Goal: Check status: Check status

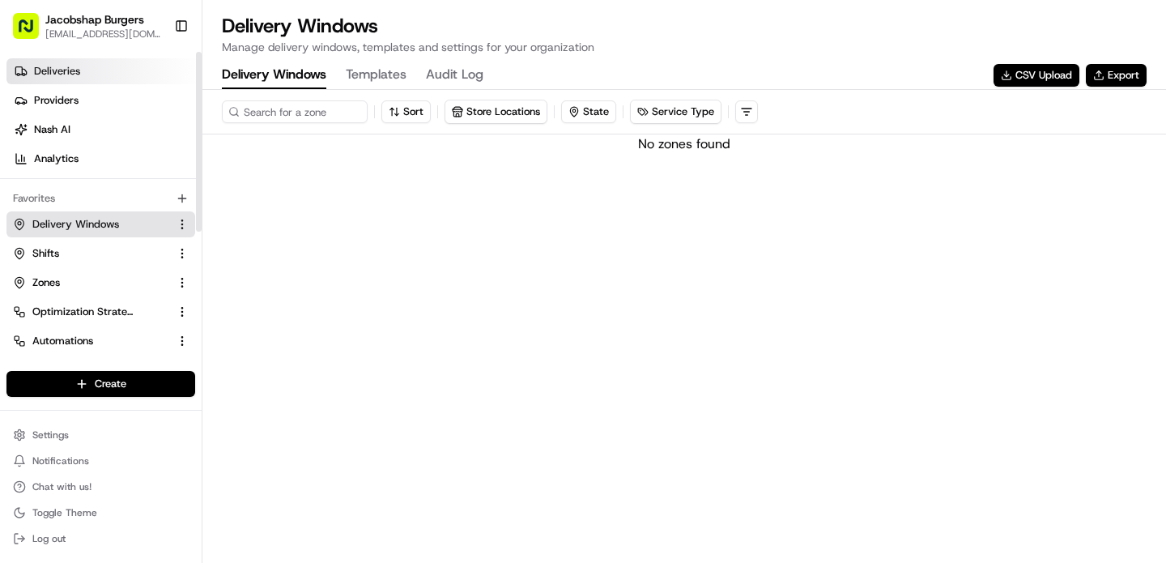
click at [105, 72] on link "Deliveries" at bounding box center [103, 71] width 195 height 26
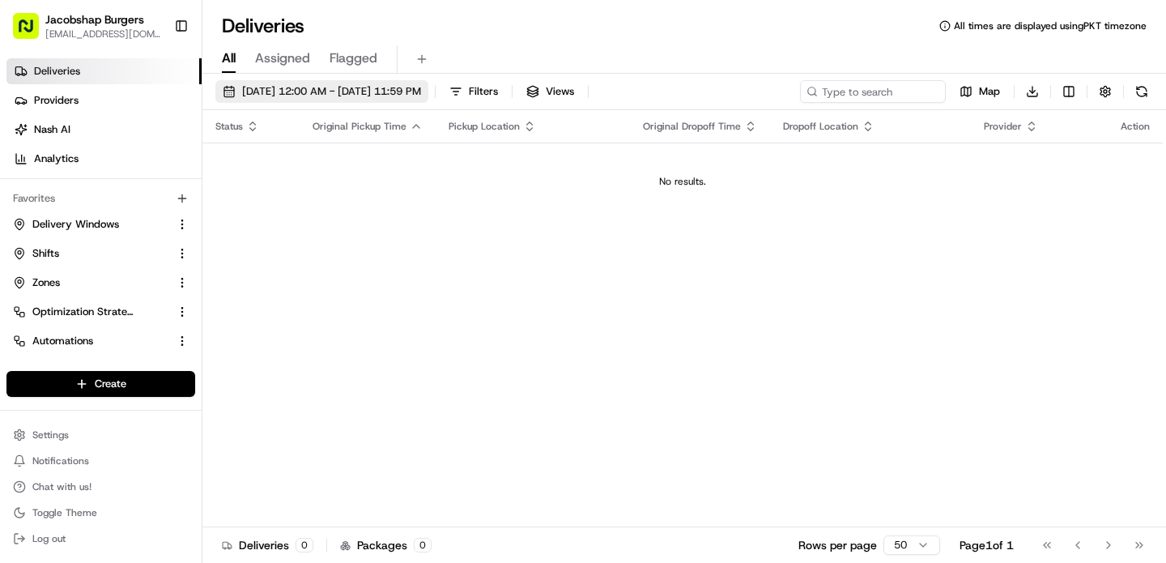
click at [412, 91] on span "08/19/2025 12:00 AM - 08/19/2025 11:59 PM" at bounding box center [331, 91] width 179 height 15
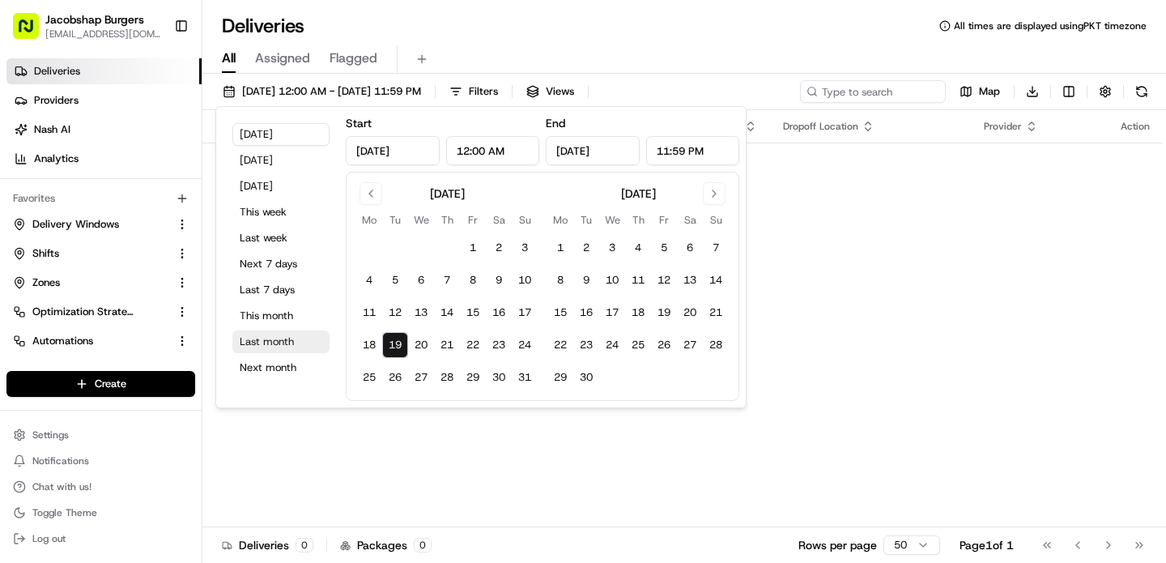
click at [288, 344] on button "Last month" at bounding box center [280, 341] width 97 height 23
type input "Jul 1, 2025"
type input "Jul 31, 2025"
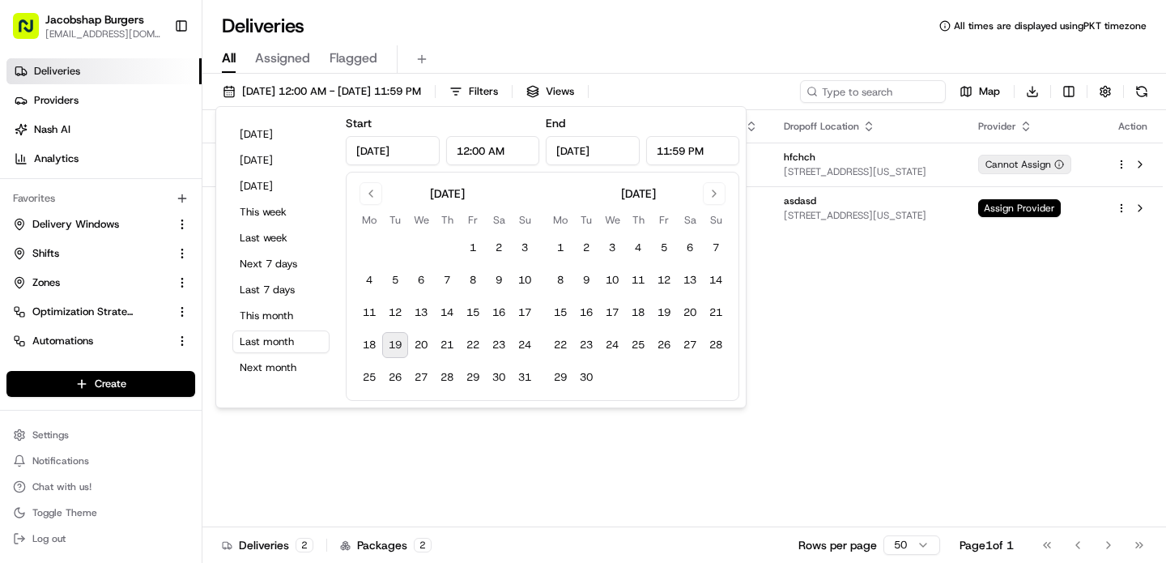
click at [629, 23] on div "Deliveries All times are displayed using PKT timezone" at bounding box center [684, 26] width 964 height 26
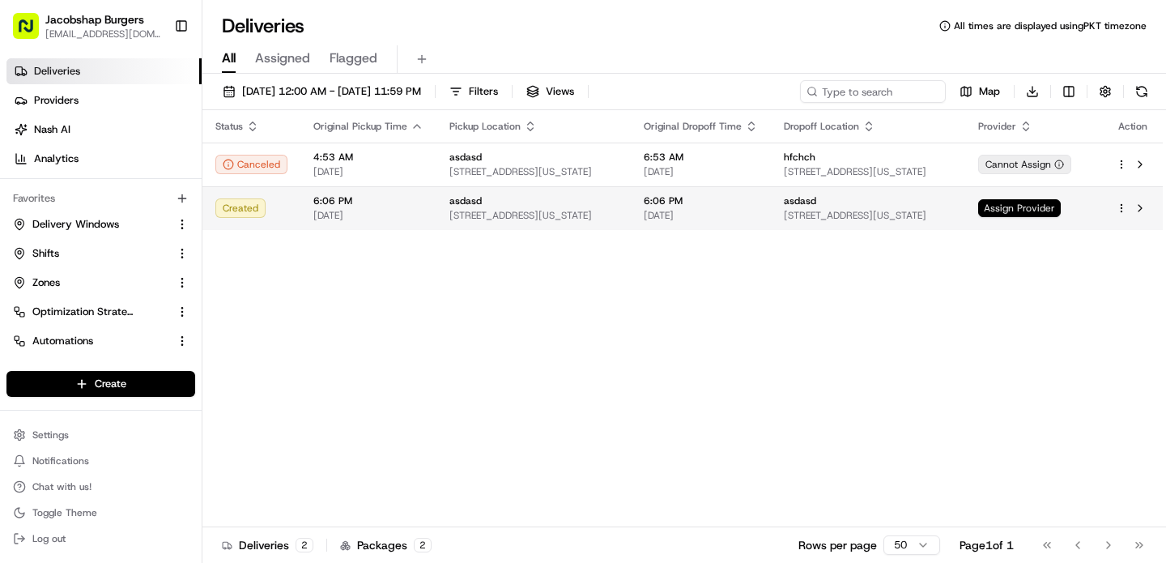
click at [1040, 212] on span "Assign Provider" at bounding box center [1019, 208] width 83 height 18
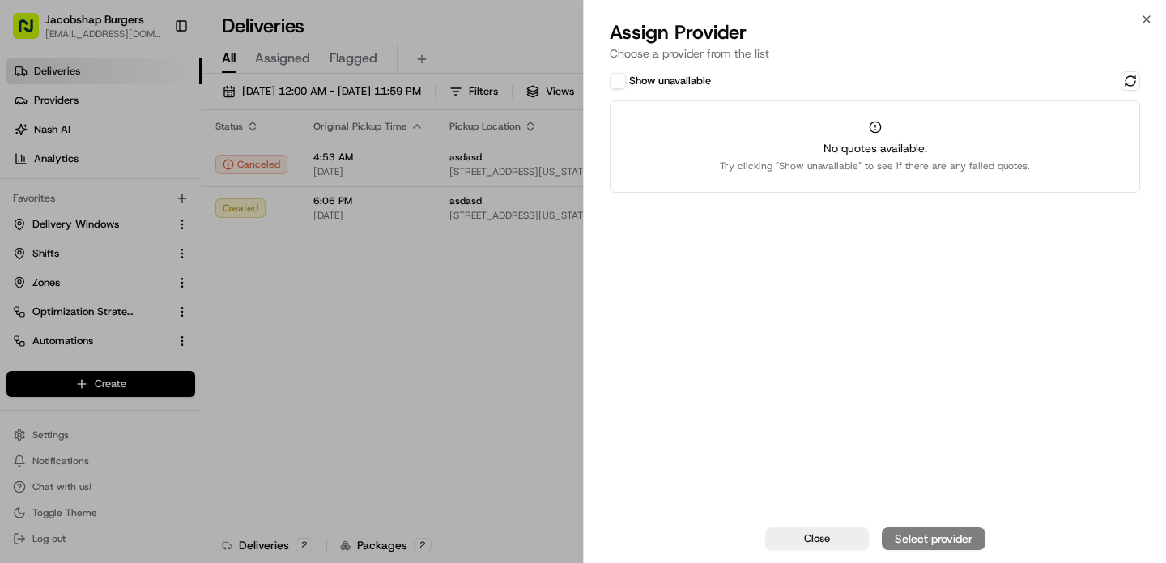
click at [623, 80] on button "Show unavailable" at bounding box center [618, 81] width 16 height 16
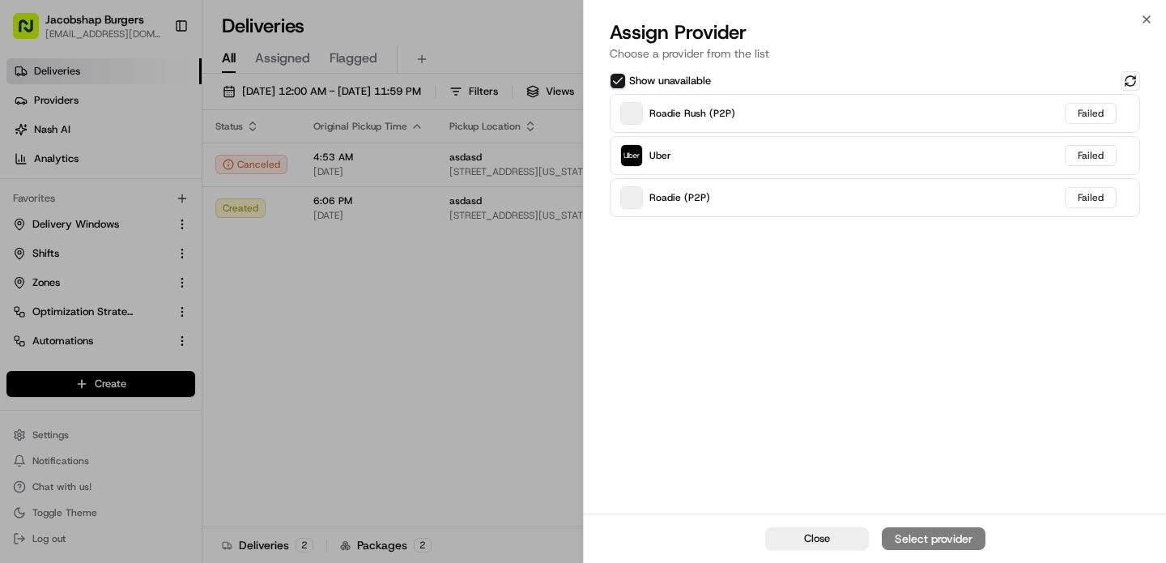
click at [623, 80] on button "Show unavailable" at bounding box center [618, 81] width 16 height 16
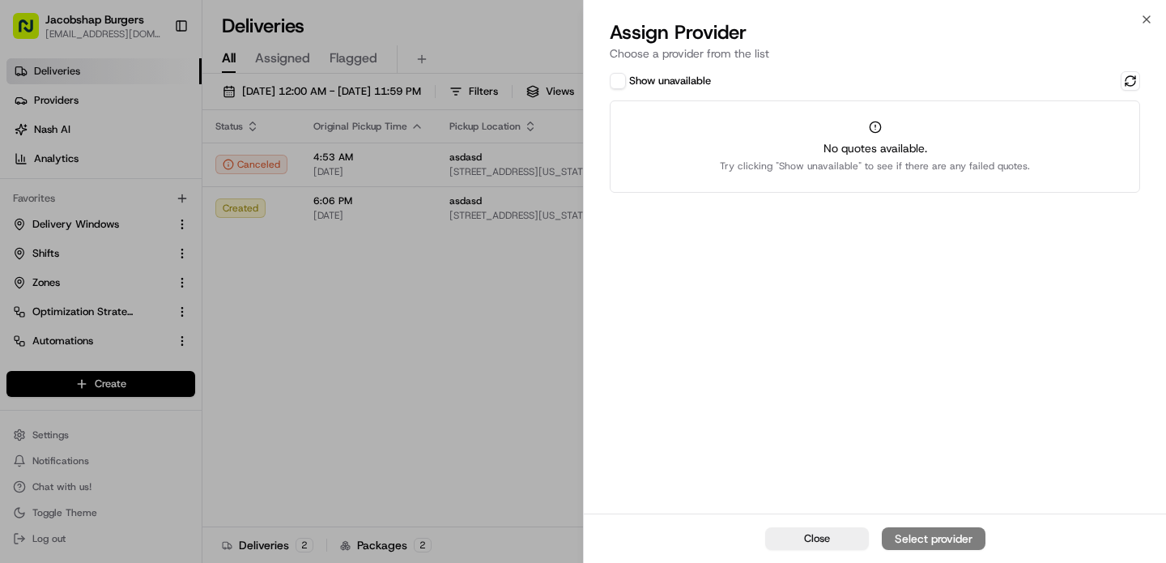
click at [623, 80] on button "Show unavailable" at bounding box center [618, 81] width 16 height 16
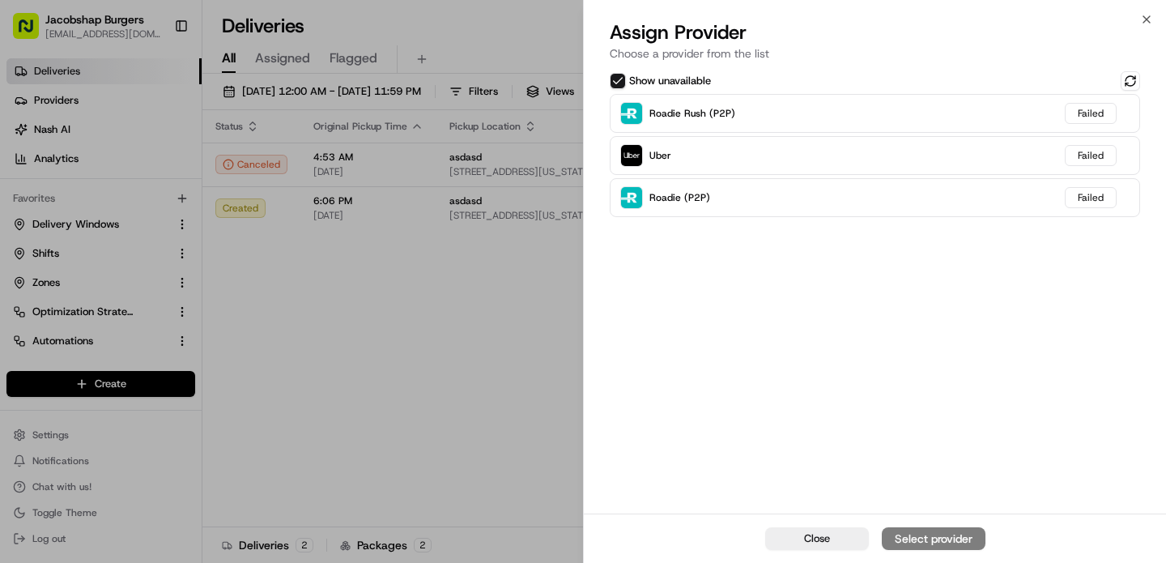
click at [650, 79] on label "Show unavailable" at bounding box center [670, 81] width 82 height 15
click at [626, 79] on button "Show unavailable" at bounding box center [618, 81] width 16 height 16
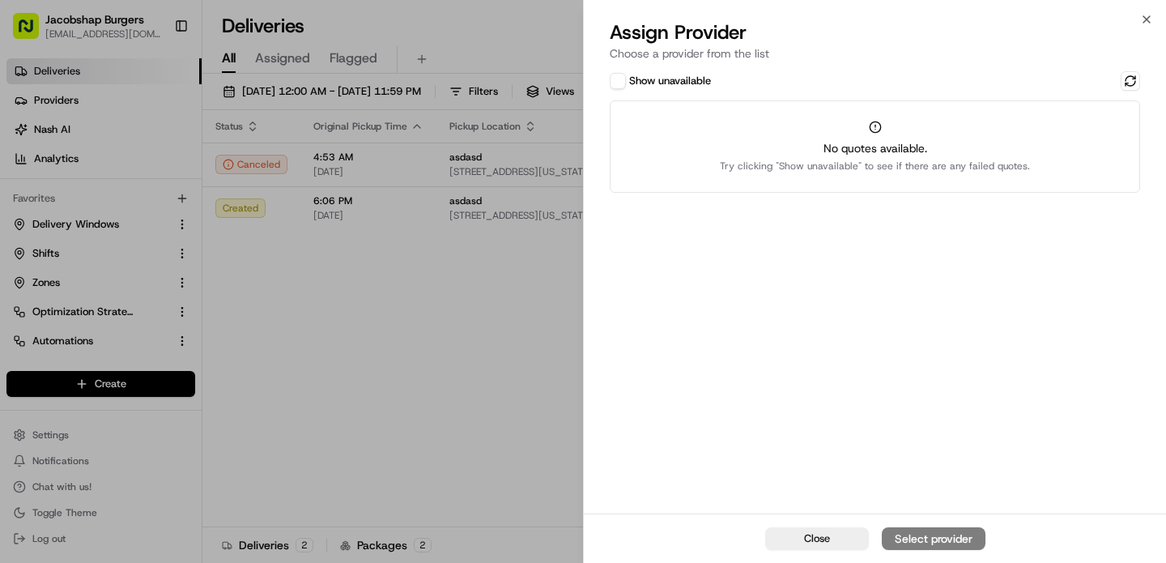
click at [650, 79] on label "Show unavailable" at bounding box center [670, 81] width 82 height 15
click at [626, 79] on button "Show unavailable" at bounding box center [618, 81] width 16 height 16
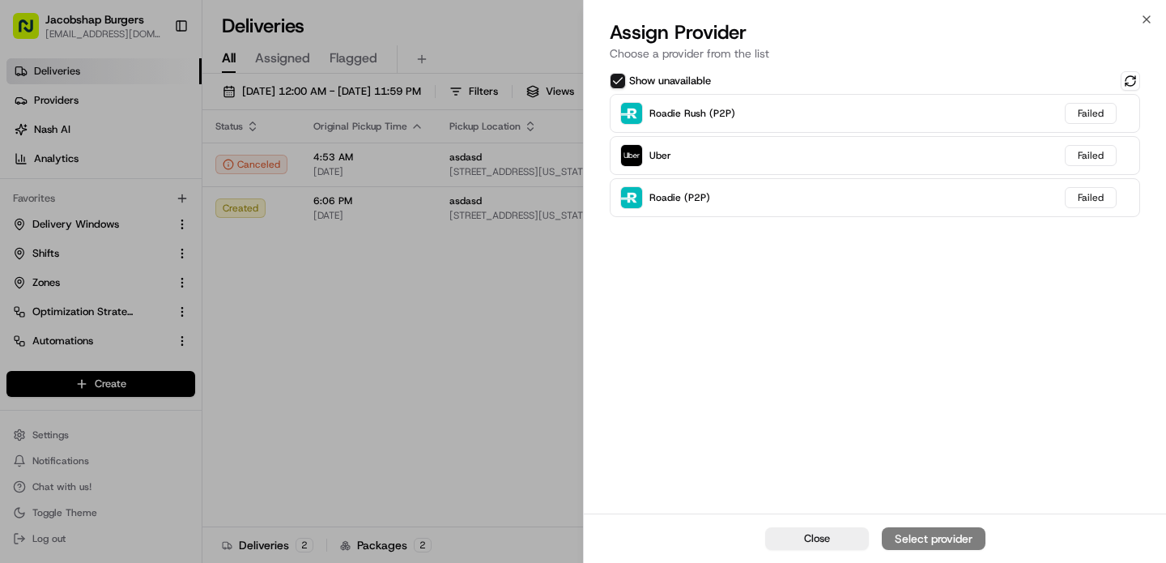
click at [650, 79] on label "Show unavailable" at bounding box center [670, 81] width 82 height 15
click at [626, 79] on button "Show unavailable" at bounding box center [618, 81] width 16 height 16
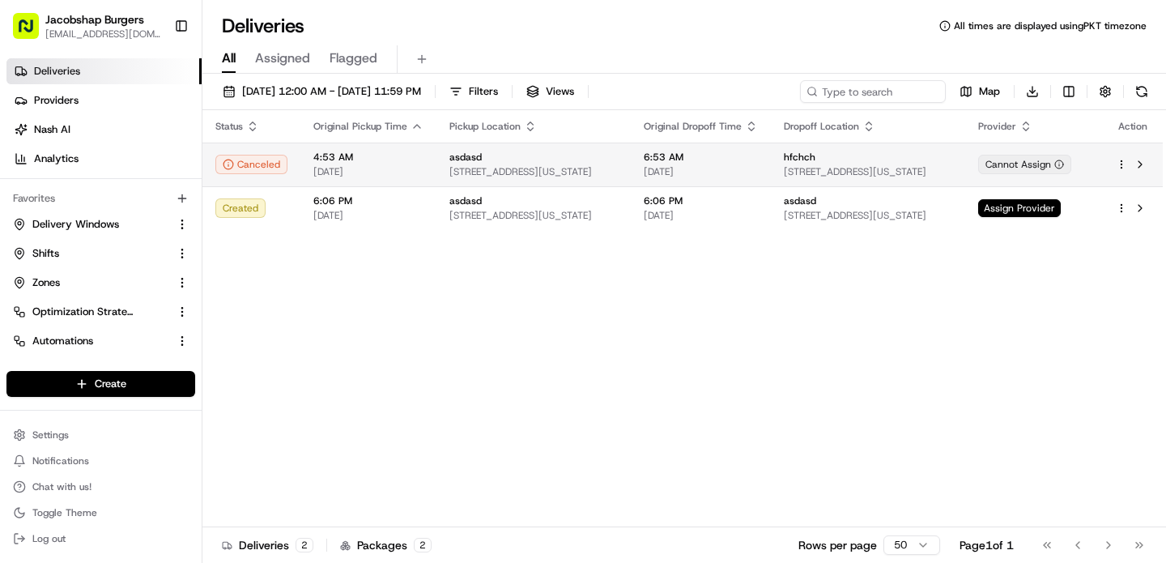
click at [1121, 159] on html "Jacobshap Burgers jeshapiro@ymail.com Toggle Sidebar Deliveries Providers Nash …" at bounding box center [583, 281] width 1166 height 563
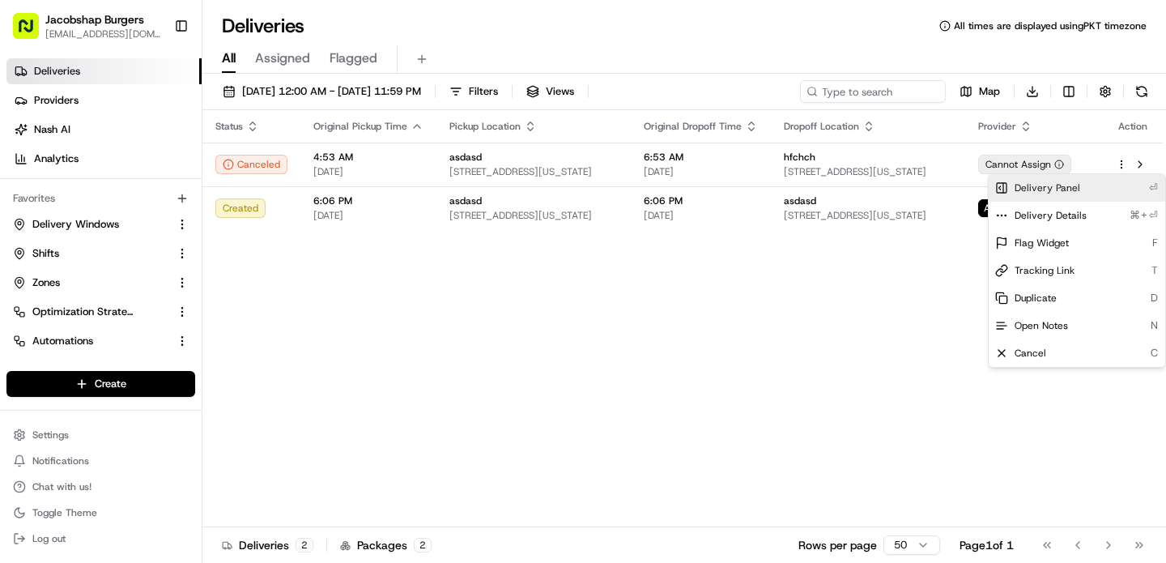
click at [1053, 189] on span "Delivery Panel" at bounding box center [1048, 187] width 66 height 13
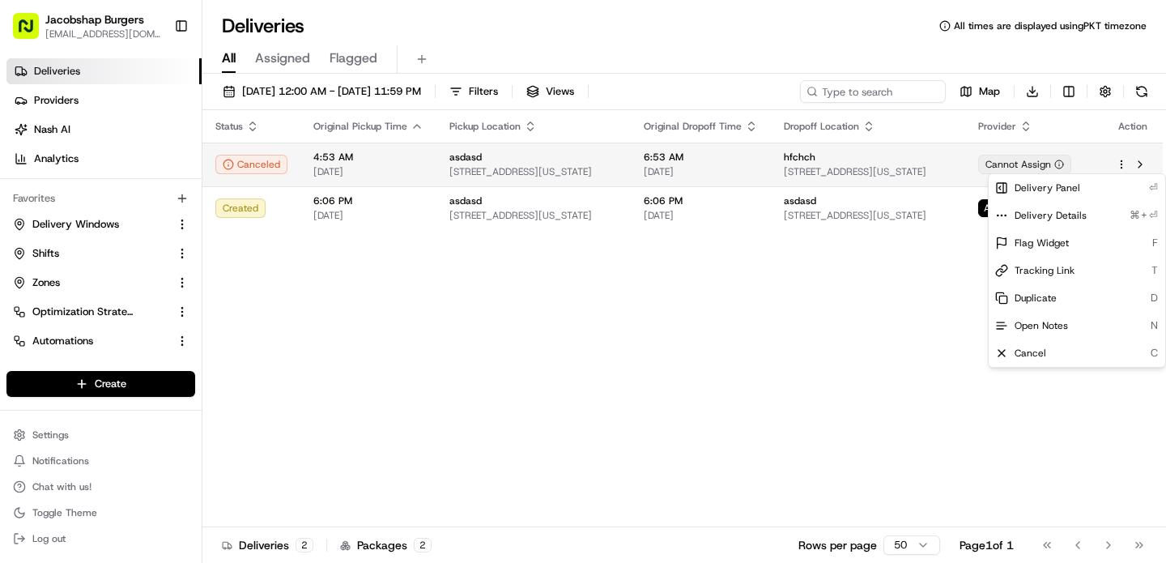
click at [503, 163] on div "asdasd" at bounding box center [533, 157] width 168 height 13
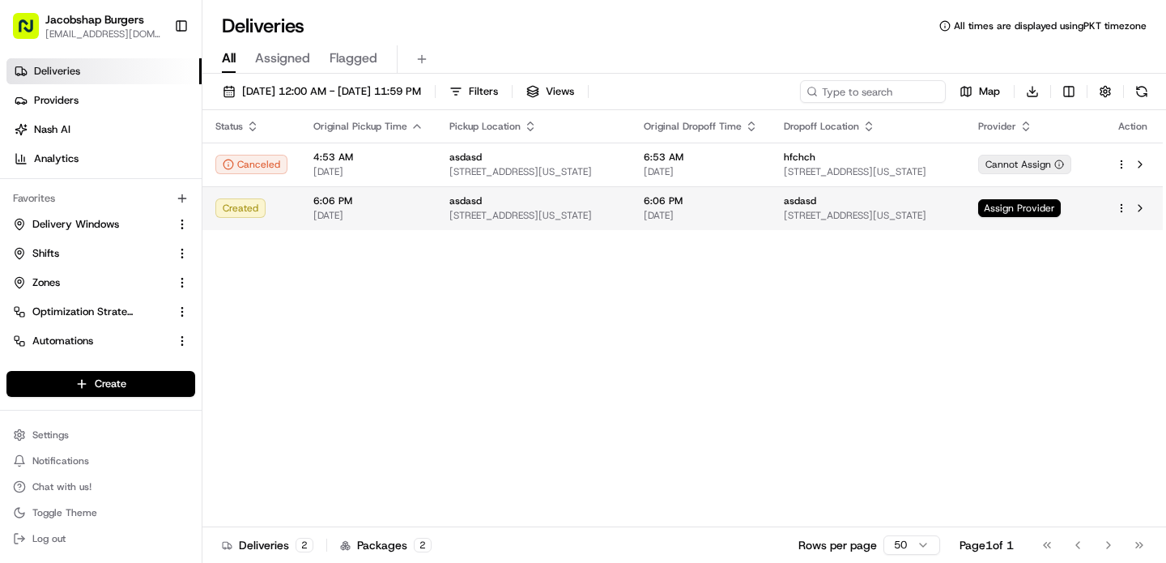
click at [519, 221] on span "[STREET_ADDRESS][US_STATE]" at bounding box center [533, 215] width 168 height 13
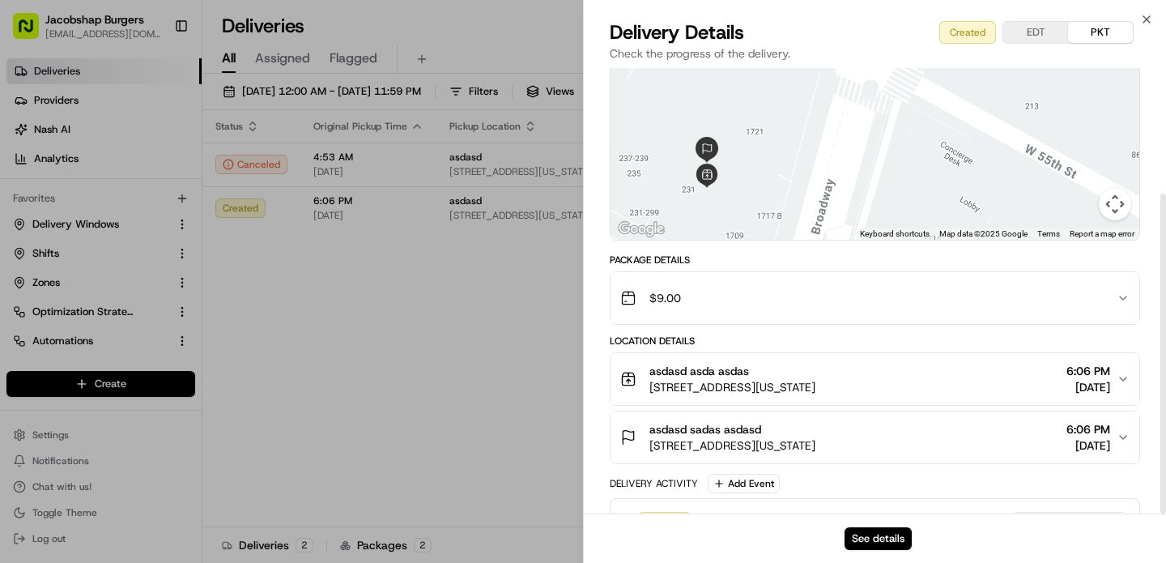
scroll to position [175, 0]
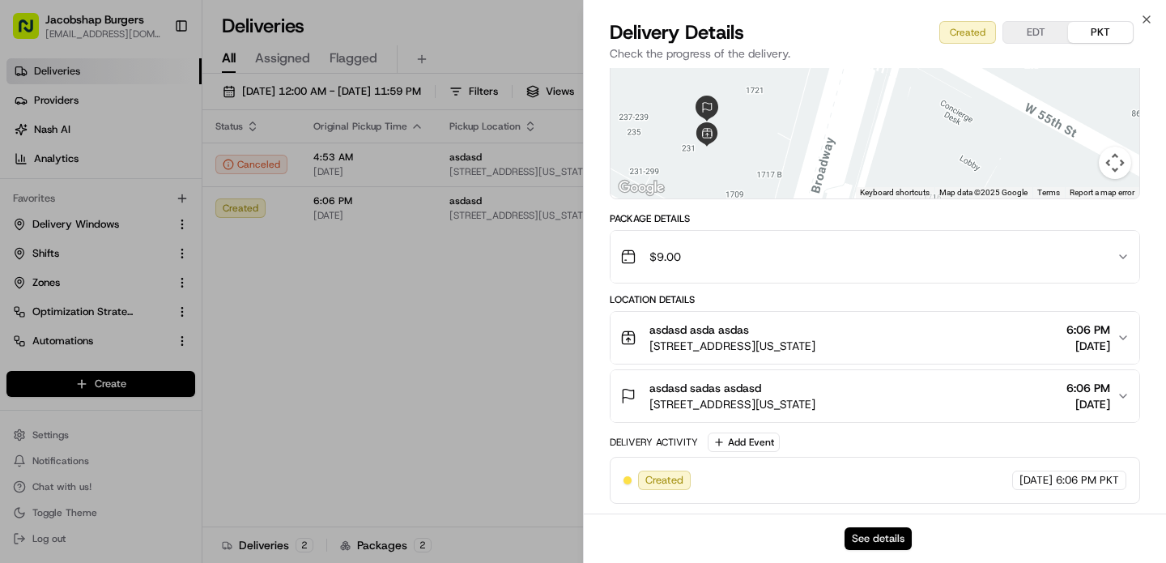
click at [862, 534] on button "See details" at bounding box center [878, 538] width 67 height 23
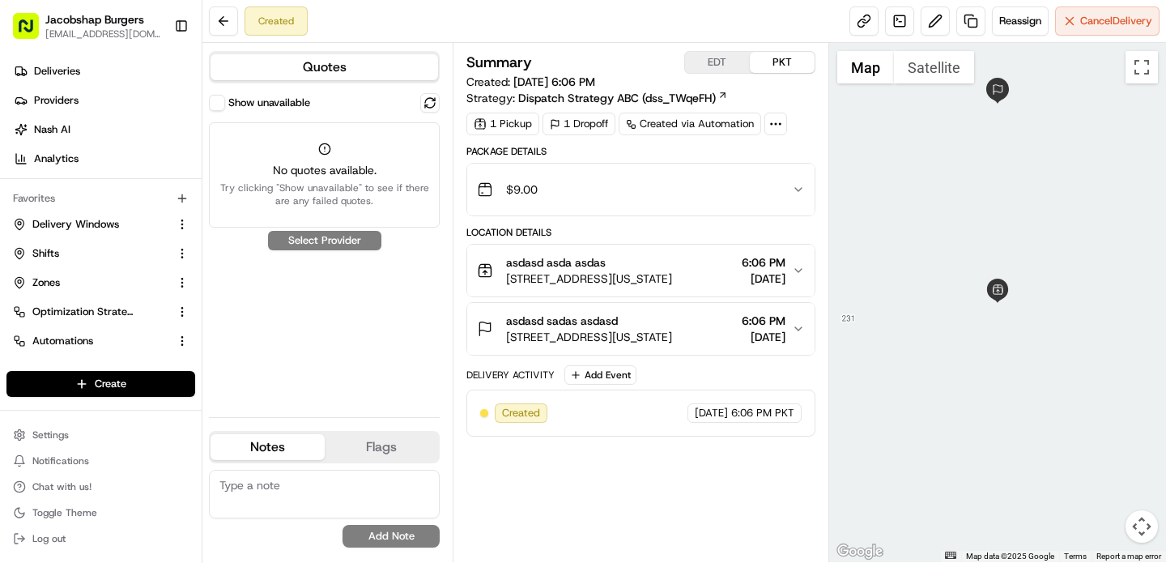
click at [228, 103] on div "Show unavailable" at bounding box center [259, 103] width 101 height 16
click at [225, 103] on div "Show unavailable" at bounding box center [259, 103] width 101 height 16
click at [223, 103] on button "Show unavailable" at bounding box center [217, 103] width 16 height 16
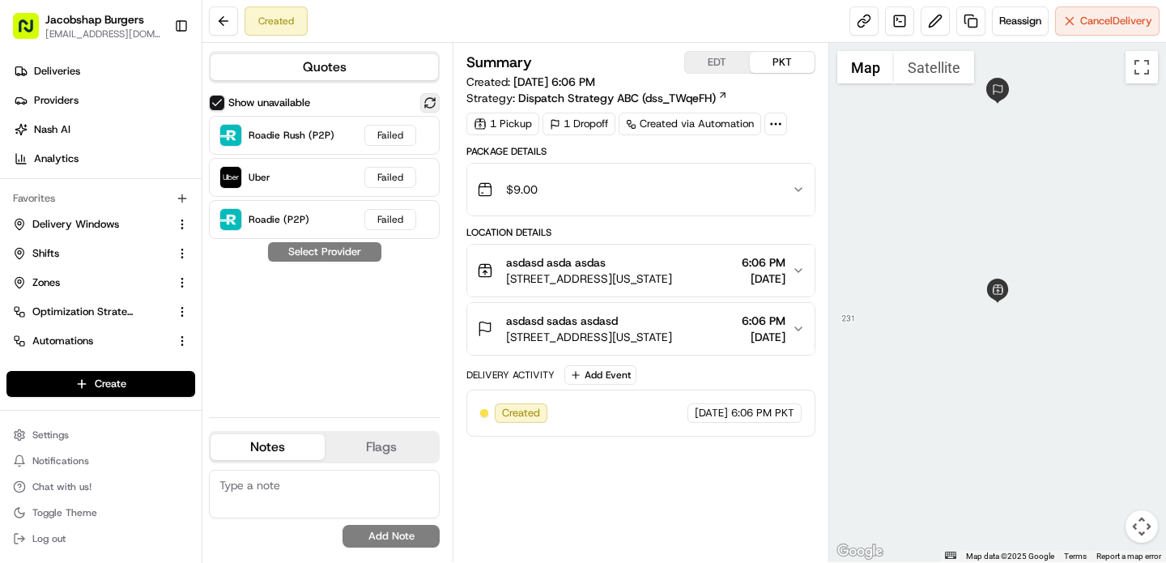
click at [433, 104] on button at bounding box center [429, 102] width 19 height 19
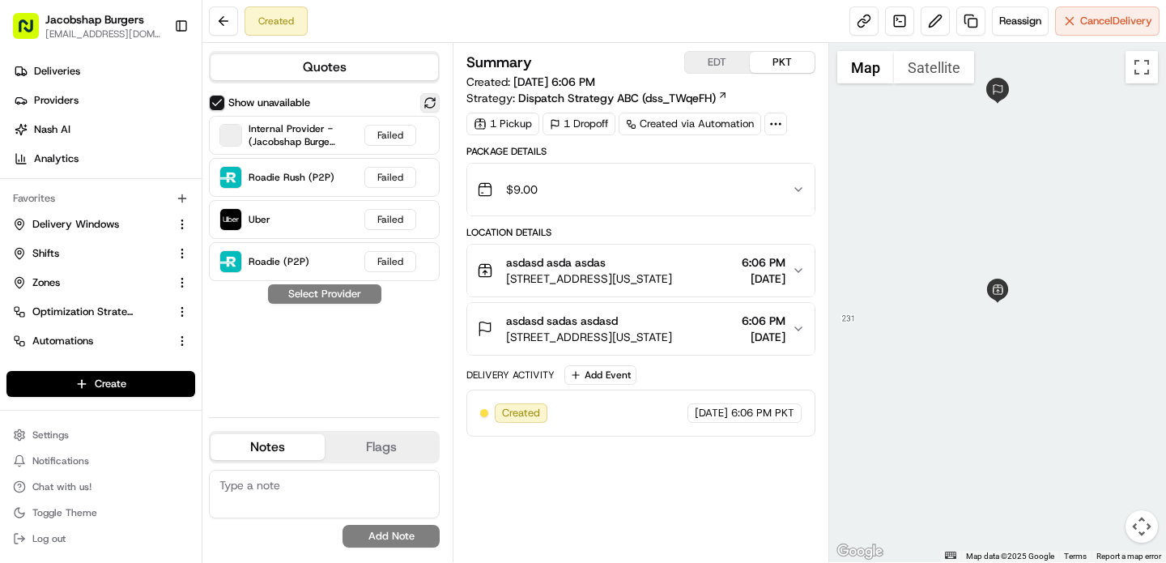
click at [432, 104] on button at bounding box center [429, 102] width 19 height 19
click at [679, 442] on div "Summary EDT PKT Created: 07/10/2025 6:06 PM Strategy: Dispatch Strategy ABC (ds…" at bounding box center [640, 302] width 348 height 503
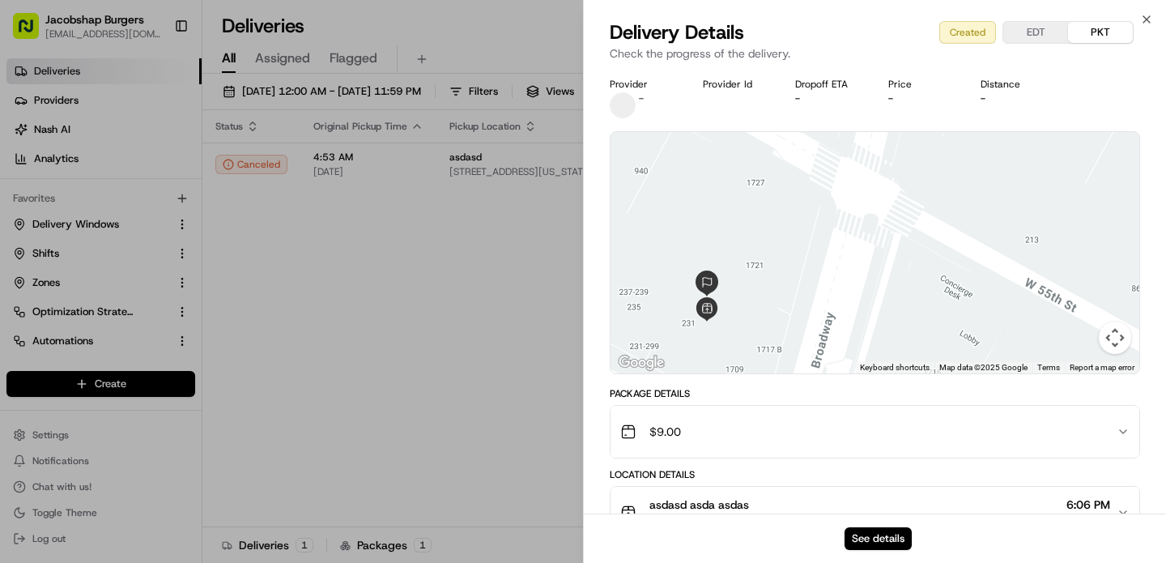
scroll to position [175, 0]
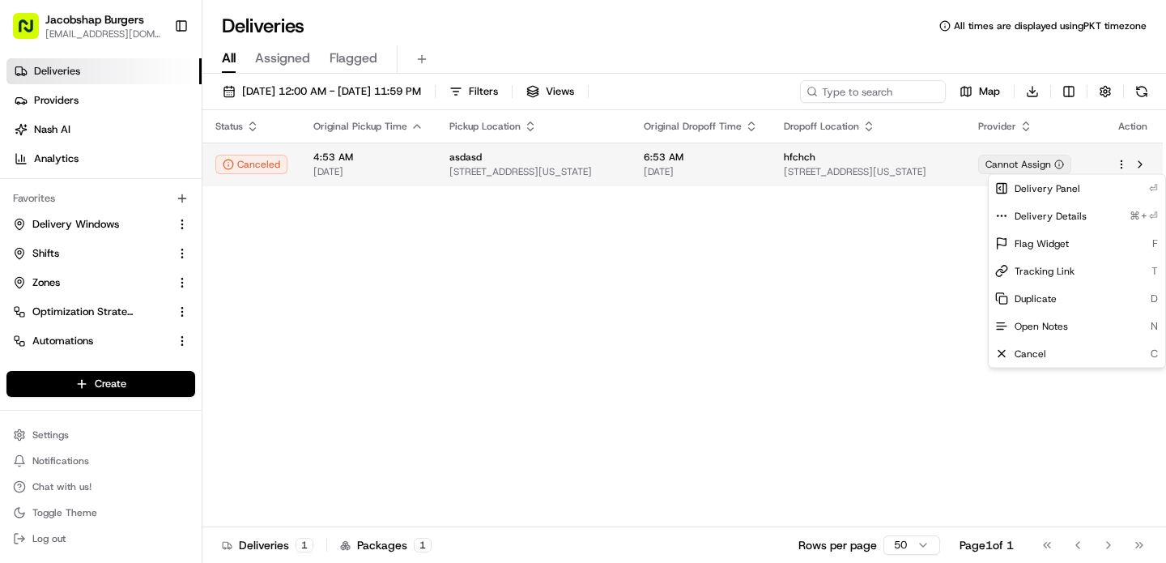
click at [1115, 167] on html "Jacobshap Burgers [EMAIL_ADDRESS][DOMAIN_NAME] Toggle Sidebar Deliveries Provid…" at bounding box center [583, 281] width 1166 height 563
click at [781, 474] on html "Jacobshap Burgers [EMAIL_ADDRESS][DOMAIN_NAME] Toggle Sidebar Deliveries Provid…" at bounding box center [583, 281] width 1166 height 563
